Goal: Information Seeking & Learning: Learn about a topic

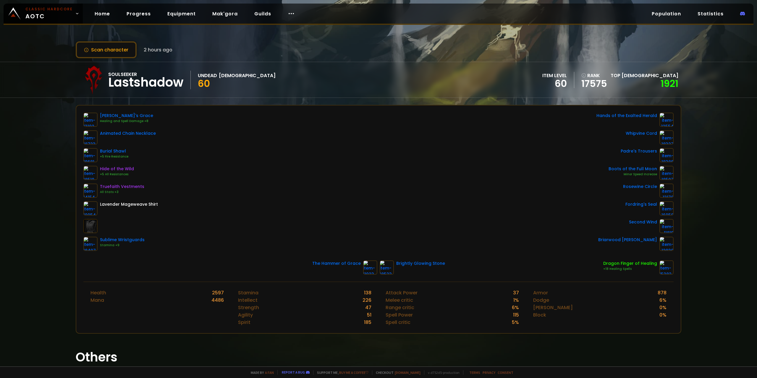
click at [345, 70] on div "Soulseeker Lastshadow Undead Priest 60 item level 60 rank 17575 Top Priest 1921" at bounding box center [378, 79] width 605 height 35
drag, startPoint x: 0, startPoint y: 0, endPoint x: 319, endPoint y: 51, distance: 323.5
